Goal: Book appointment/travel/reservation

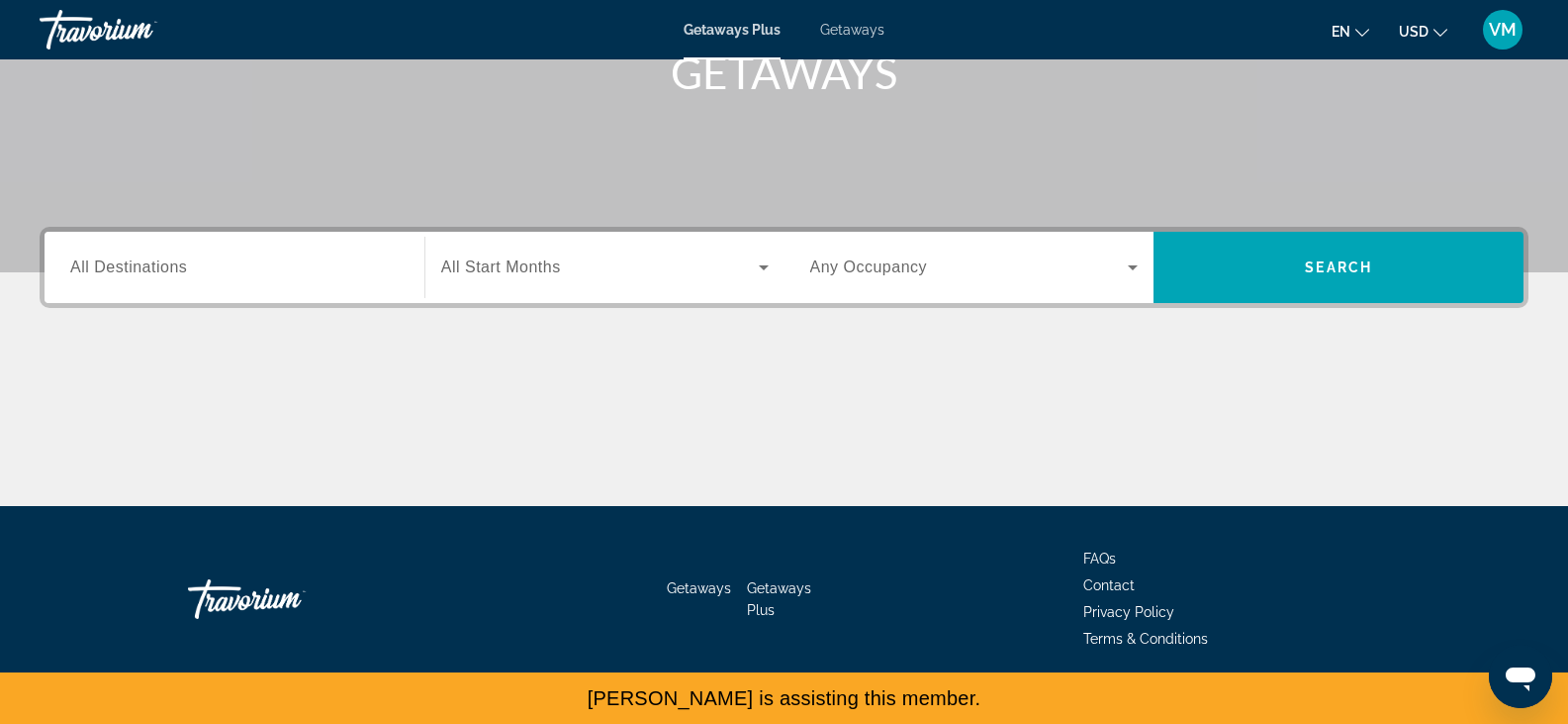
scroll to position [325, 0]
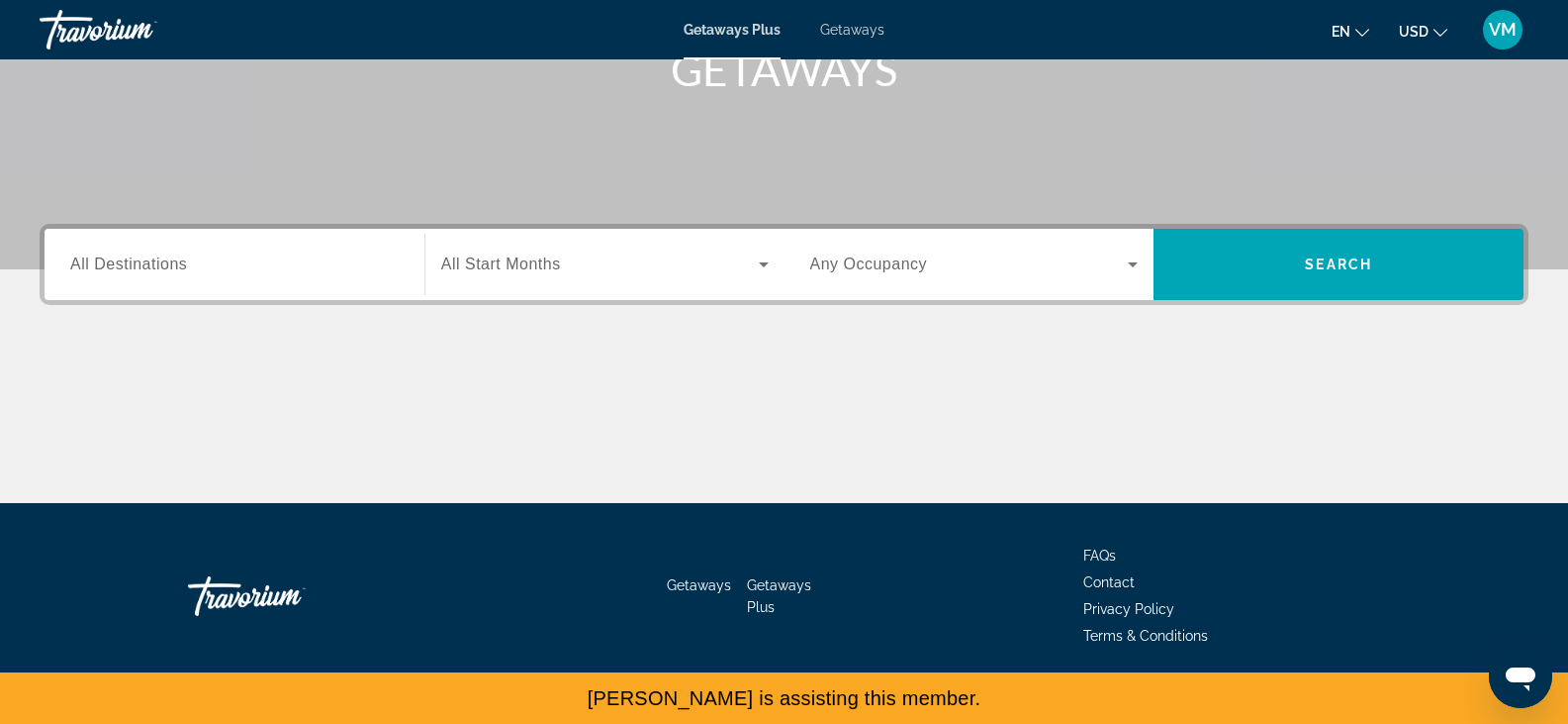
click at [843, 24] on span "Getaways" at bounding box center [852, 30] width 64 height 16
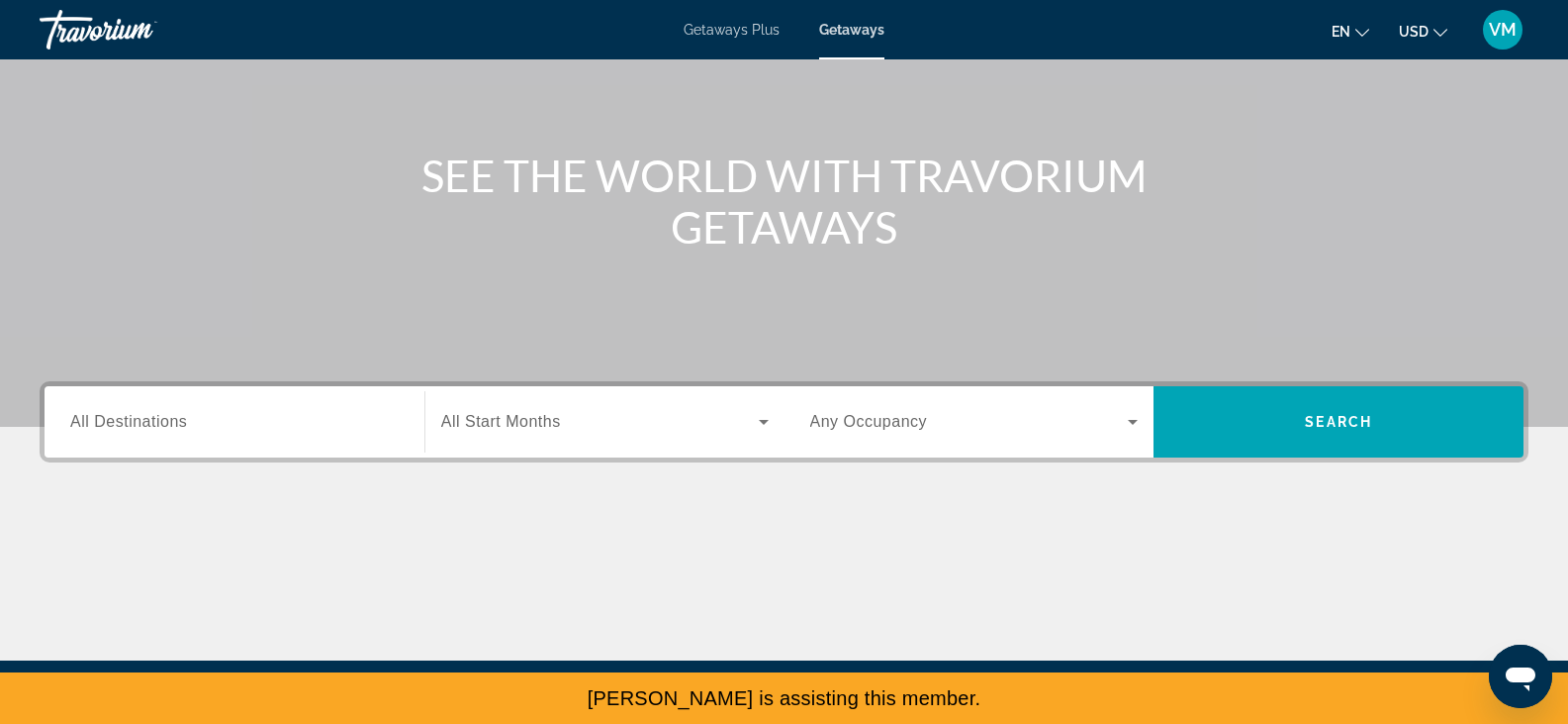
click at [134, 431] on input "Destination All Destinations" at bounding box center [235, 423] width 329 height 24
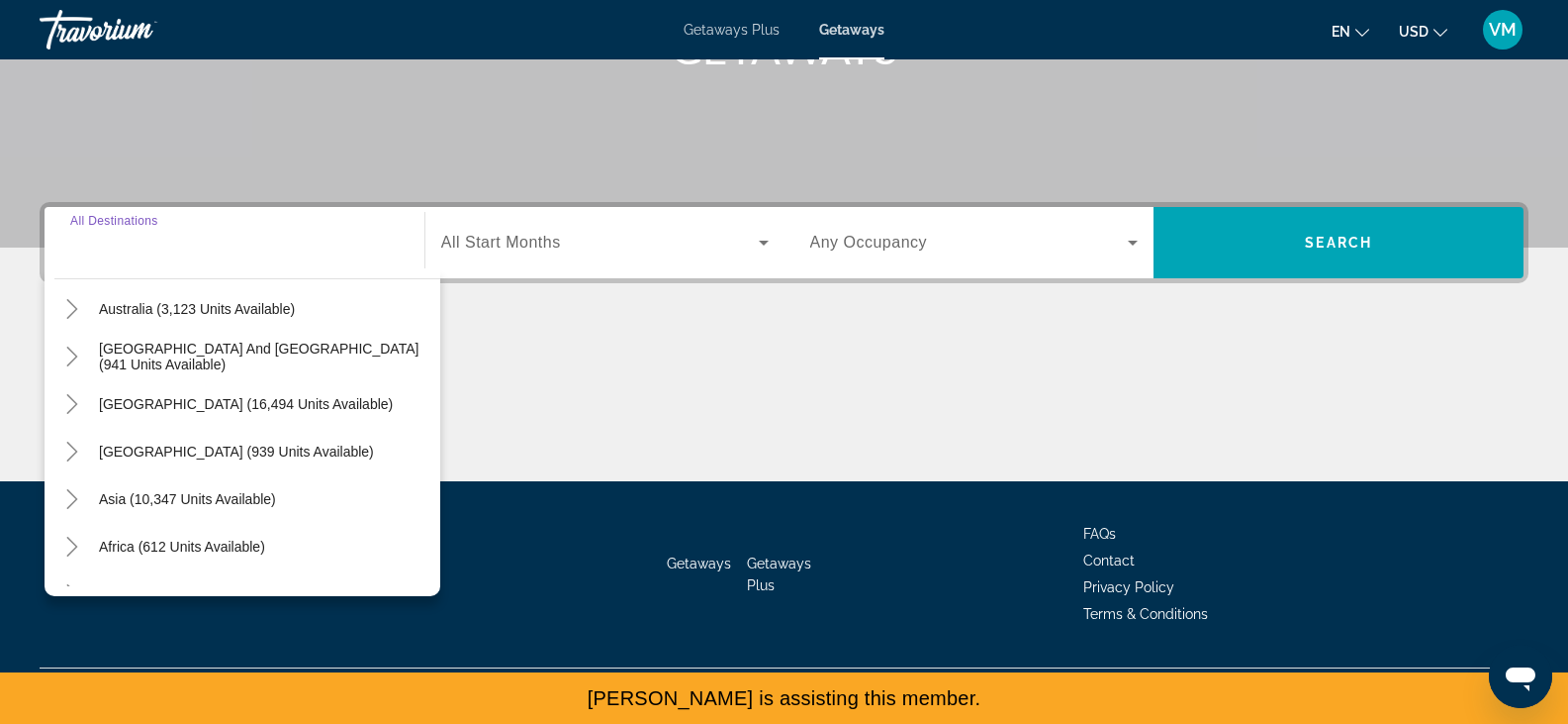
scroll to position [321, 0]
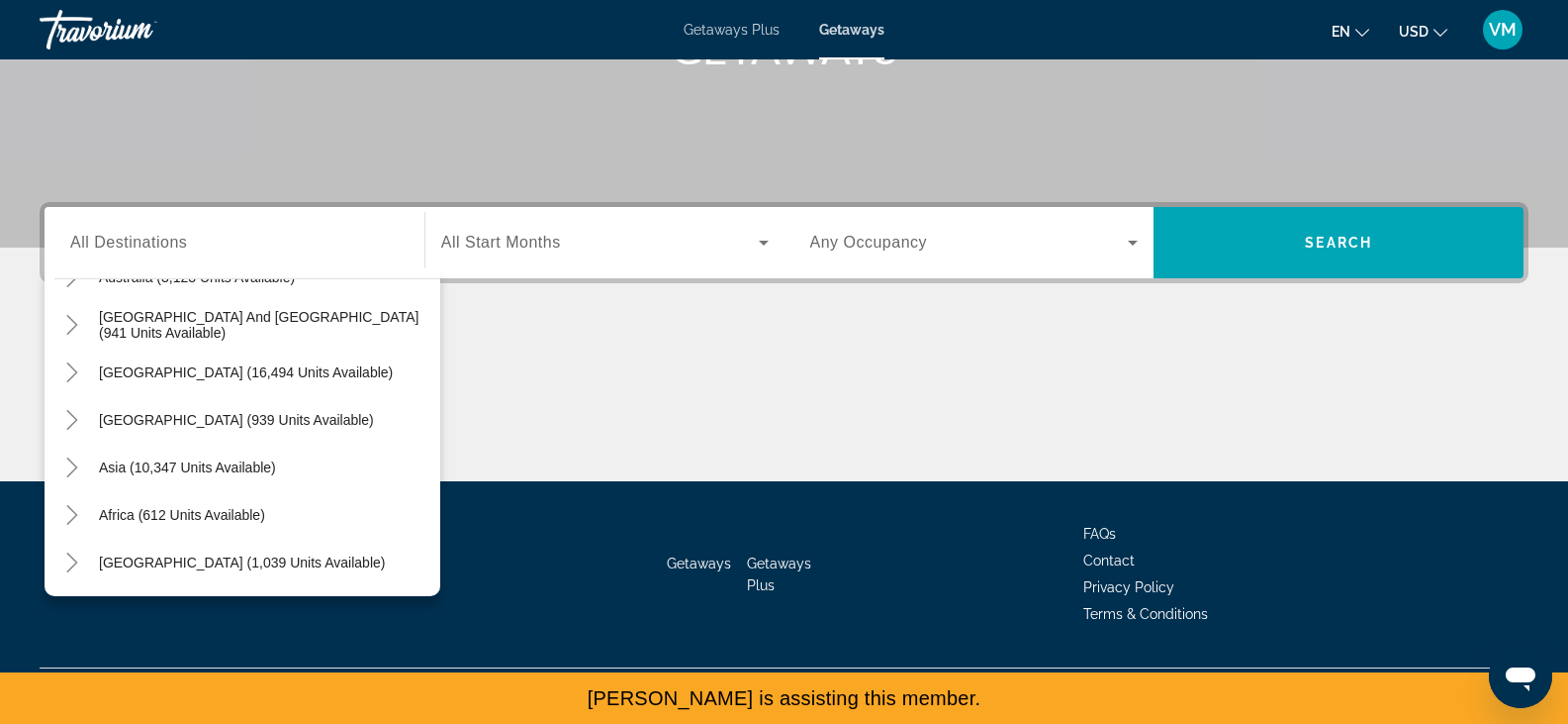
click at [779, 336] on div "Main content" at bounding box center [784, 407] width 1489 height 149
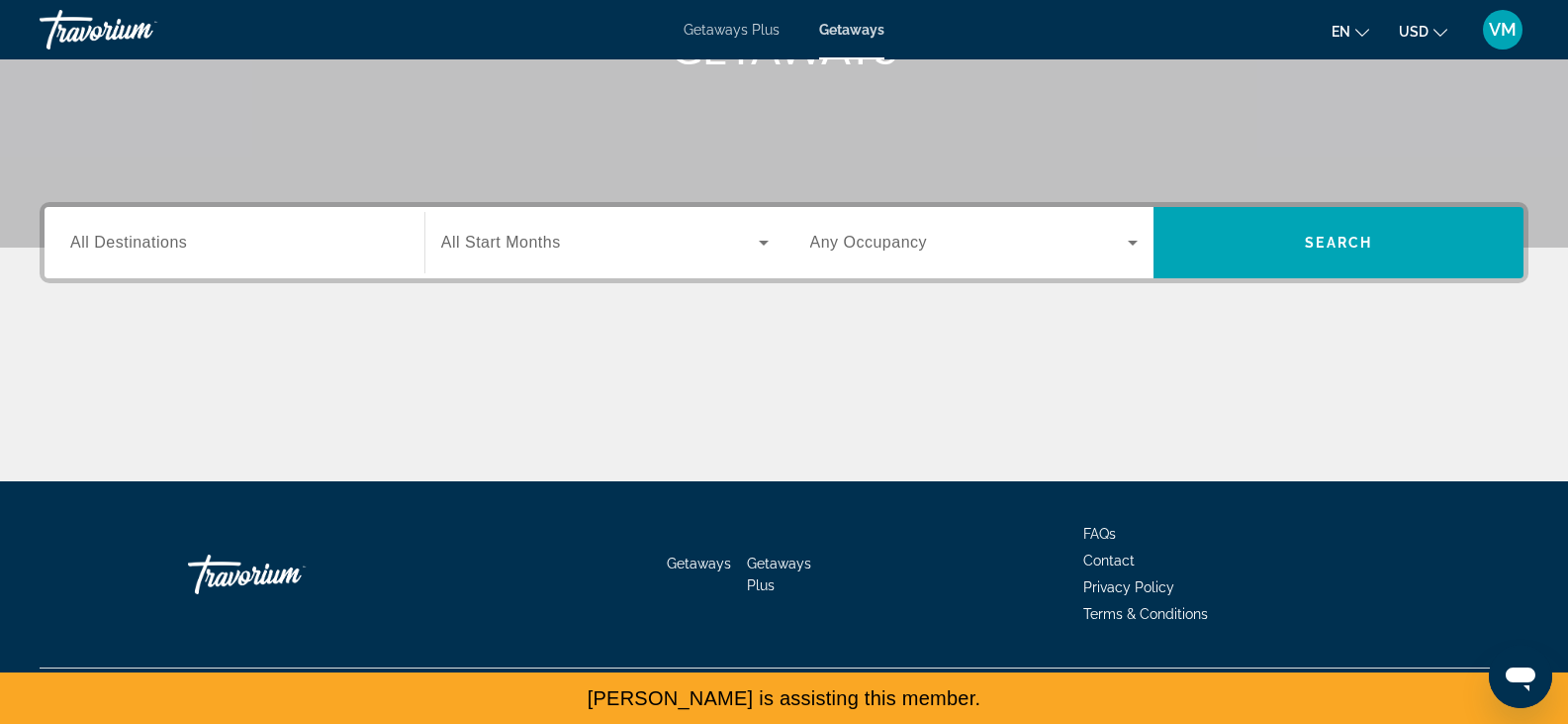
click at [135, 249] on span "All Destinations" at bounding box center [129, 242] width 117 height 17
click at [135, 249] on input "Destination All Destinations" at bounding box center [235, 244] width 329 height 24
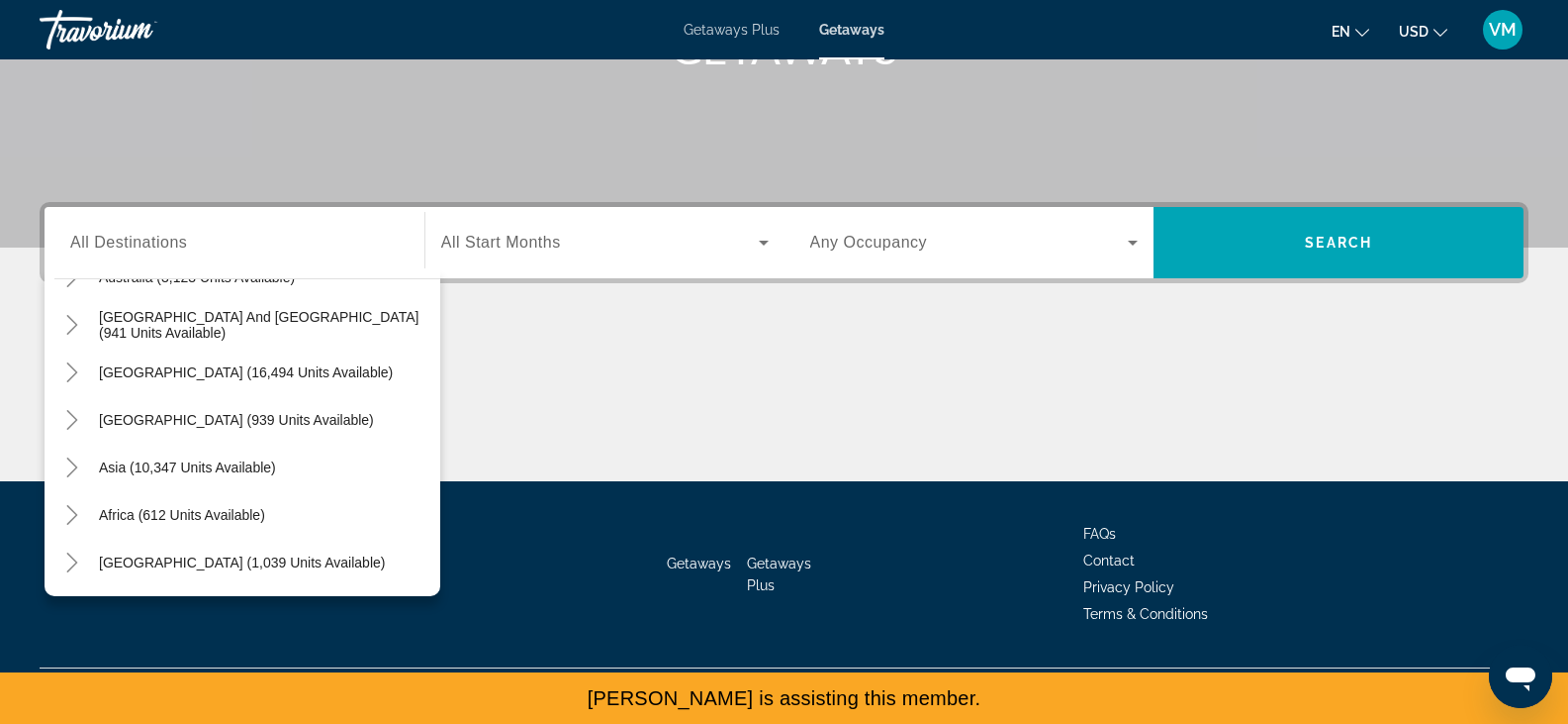
click at [614, 381] on div "Main content" at bounding box center [784, 407] width 1489 height 149
